Goal: Browse casually: Explore the website without a specific task or goal

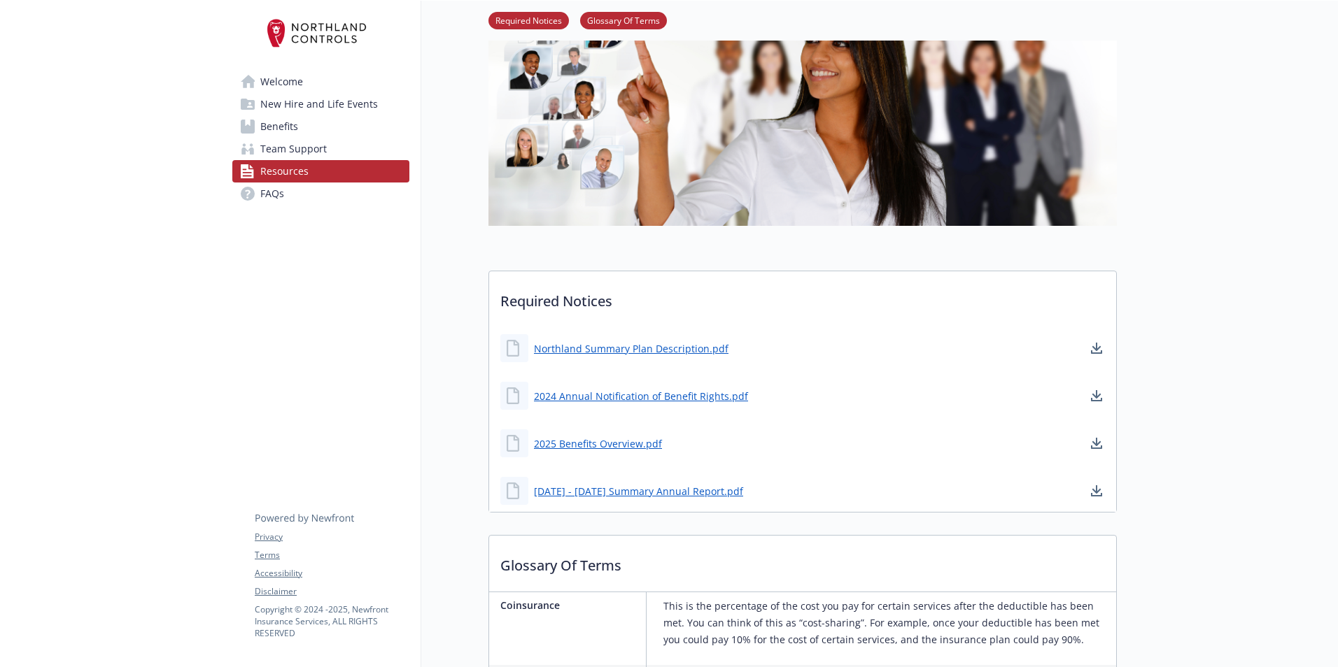
scroll to position [125, 0]
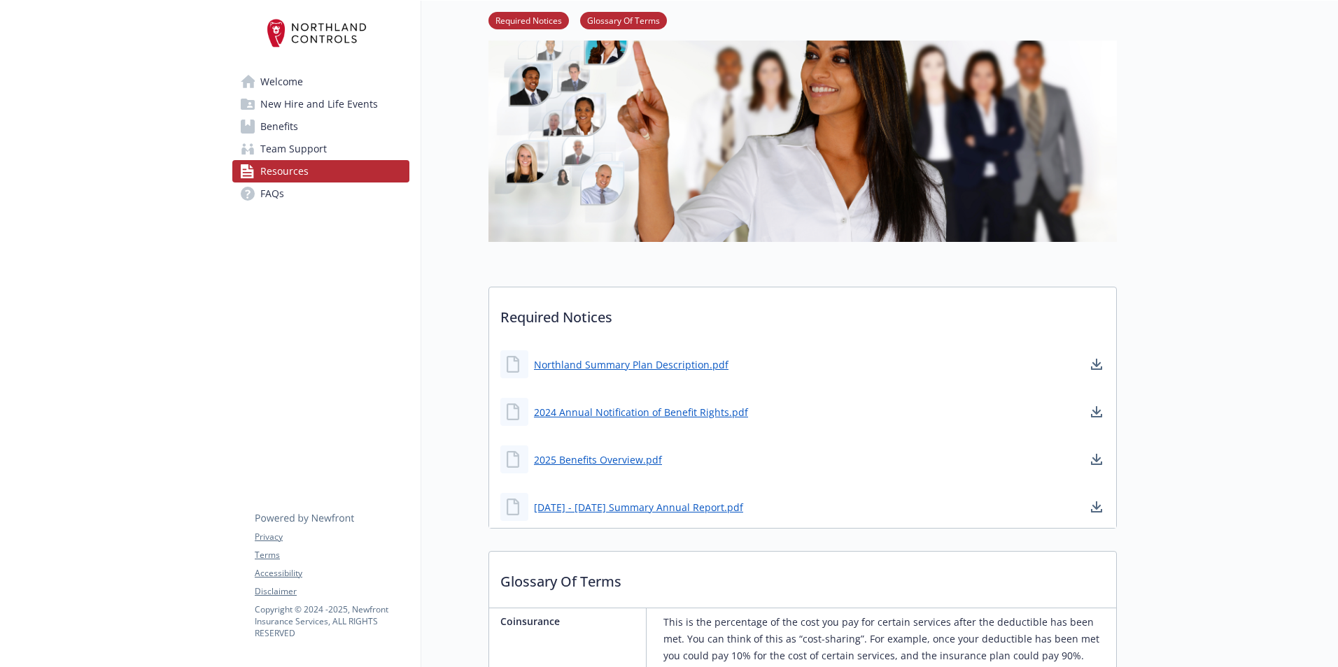
drag, startPoint x: 409, startPoint y: 203, endPoint x: 373, endPoint y: 126, distance: 85.1
